Goal: Task Accomplishment & Management: Manage account settings

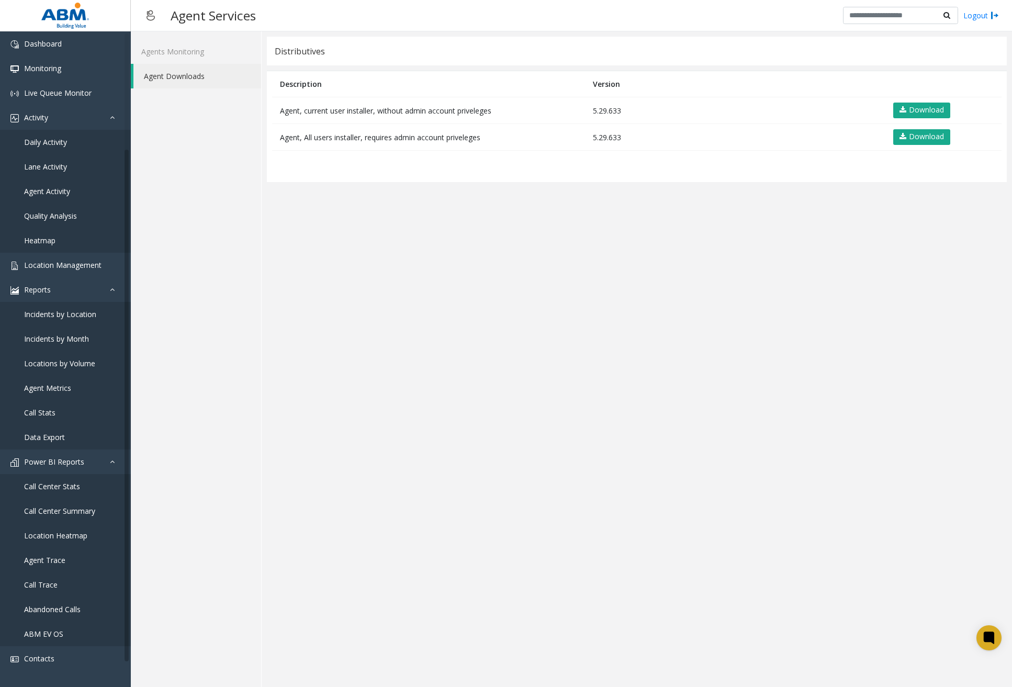
scroll to position [138, 0]
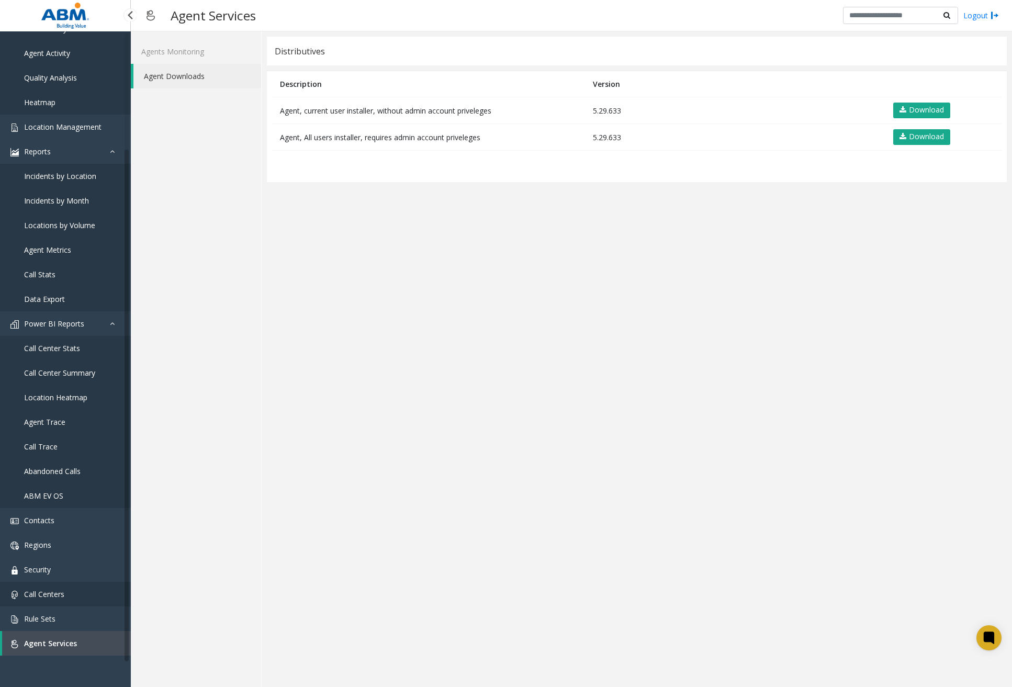
click at [65, 600] on link "Call Centers" at bounding box center [65, 594] width 131 height 25
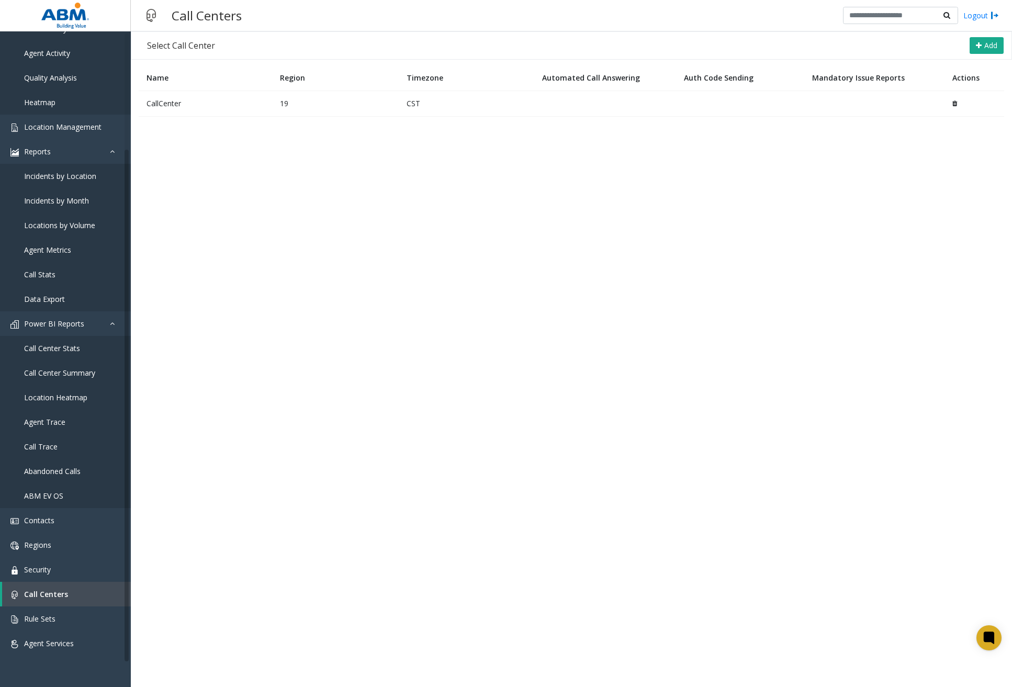
click at [188, 107] on td "CallCenter" at bounding box center [205, 104] width 133 height 26
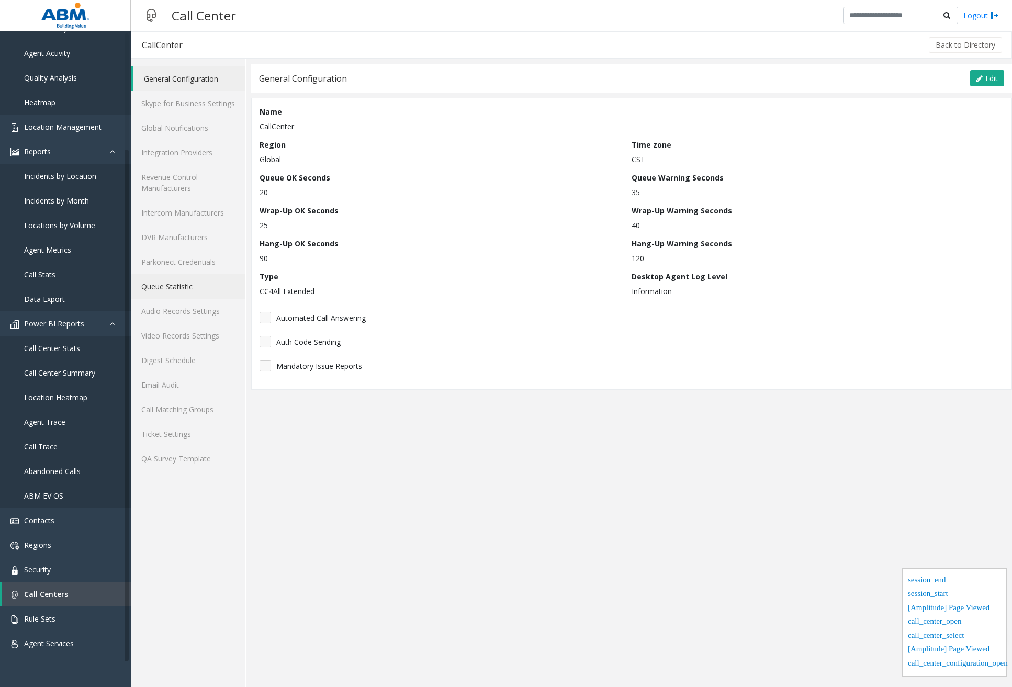
click at [189, 287] on link "Queue Statistic" at bounding box center [188, 286] width 115 height 25
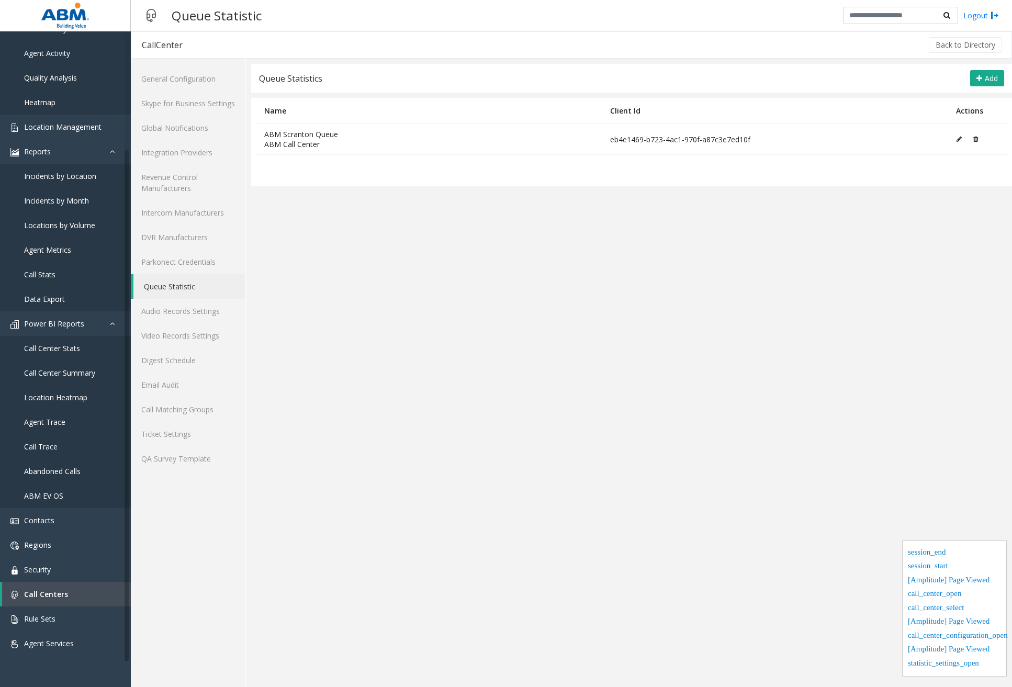
drag, startPoint x: 771, startPoint y: 139, endPoint x: 253, endPoint y: 136, distance: 518.2
click at [253, 136] on table "Name Client Id Actions ABM Scranton Queue ABM Call Center eb4e1469-b723-4ac1-97…" at bounding box center [631, 142] width 761 height 88
copy tr "ABM Scranton Queue ABM Call Center eb4e1469-b723-4ac1-970f-a87c3e7ed10f"
click at [881, 640] on app-cc-statistic-settings "Queue Statistics Add Name Client Id Actions ABM Scranton Queue ABM Call Center …" at bounding box center [631, 375] width 761 height 623
click at [979, 140] on button at bounding box center [973, 139] width 11 height 16
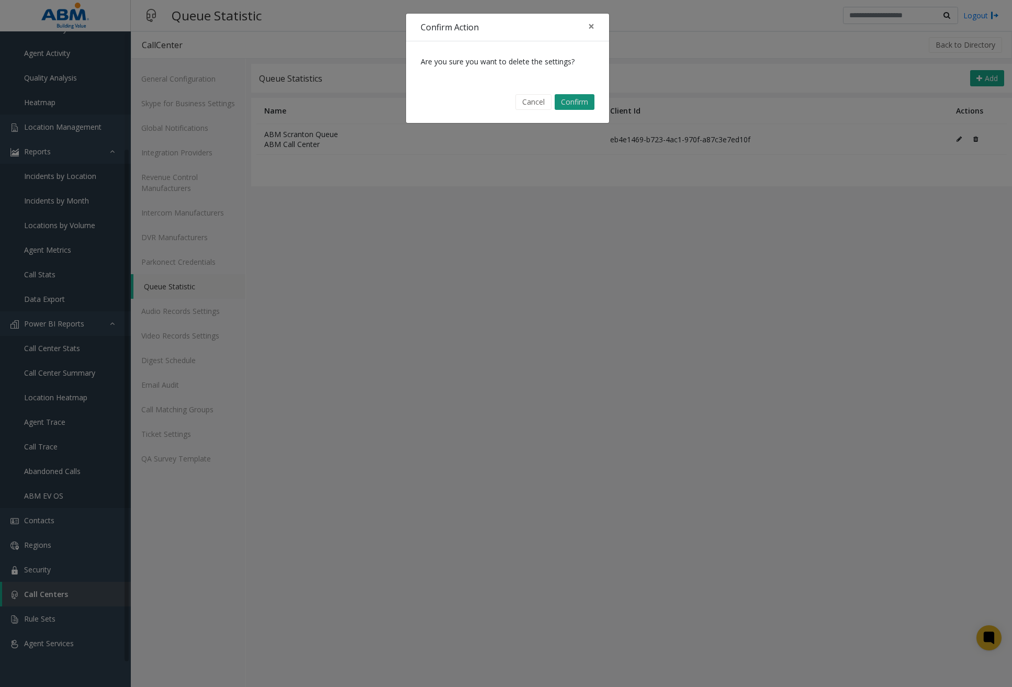
click at [573, 103] on button "Confirm" at bounding box center [575, 102] width 40 height 16
